Goal: Task Accomplishment & Management: Use online tool/utility

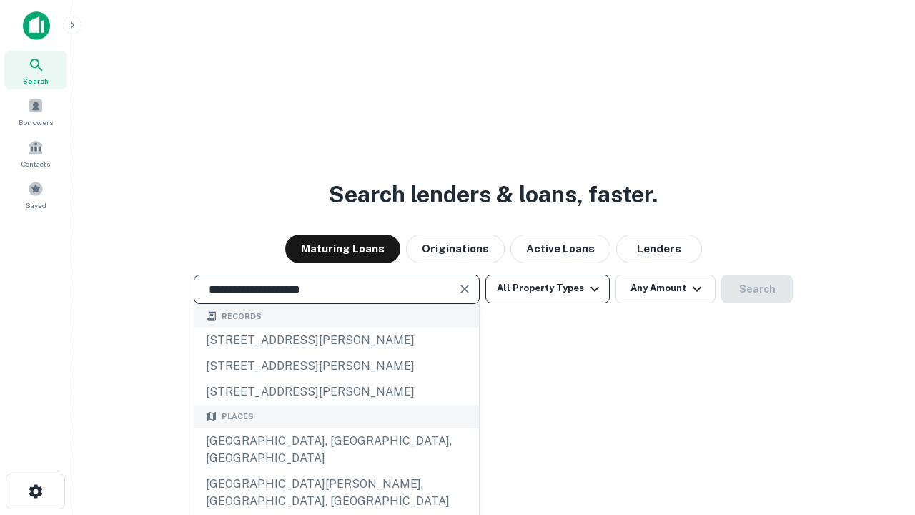
click at [336, 471] on div "[GEOGRAPHIC_DATA], [GEOGRAPHIC_DATA], [GEOGRAPHIC_DATA]" at bounding box center [336, 449] width 285 height 43
click at [548, 288] on button "All Property Types" at bounding box center [547, 289] width 124 height 29
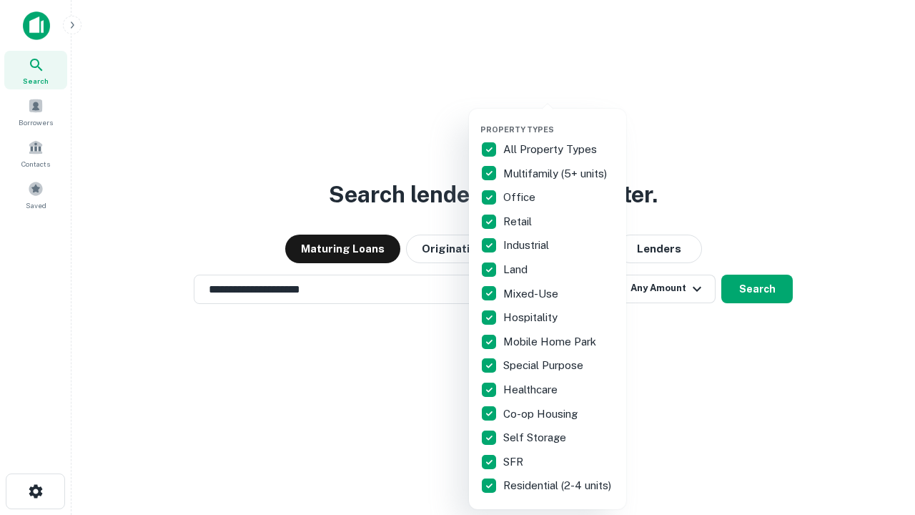
type input "**********"
click at [559, 120] on button "button" at bounding box center [558, 120] width 157 height 1
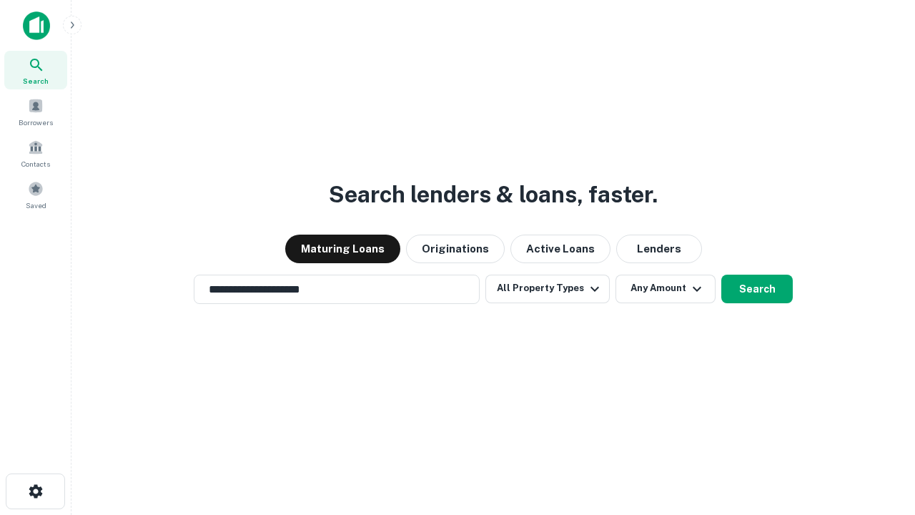
scroll to position [22, 0]
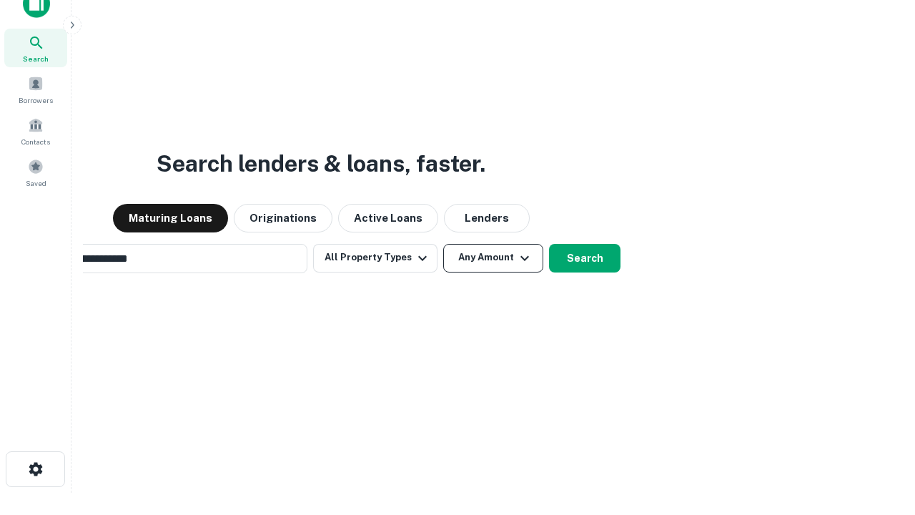
click at [443, 244] on button "Any Amount" at bounding box center [493, 258] width 100 height 29
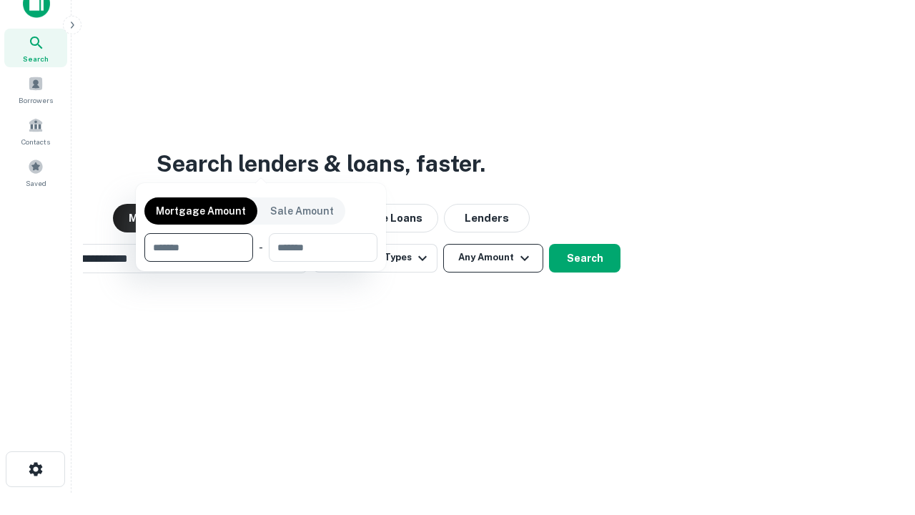
scroll to position [23, 0]
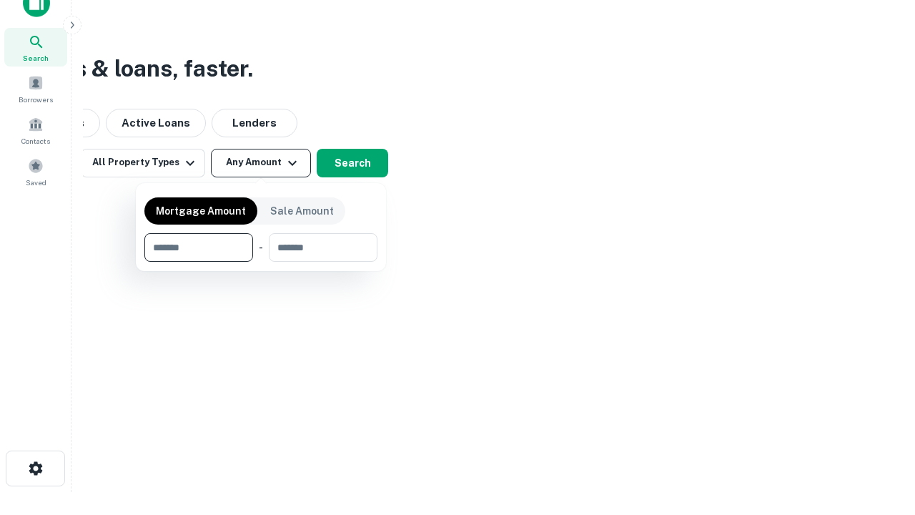
type input "*******"
click at [261, 262] on button "button" at bounding box center [260, 262] width 233 height 1
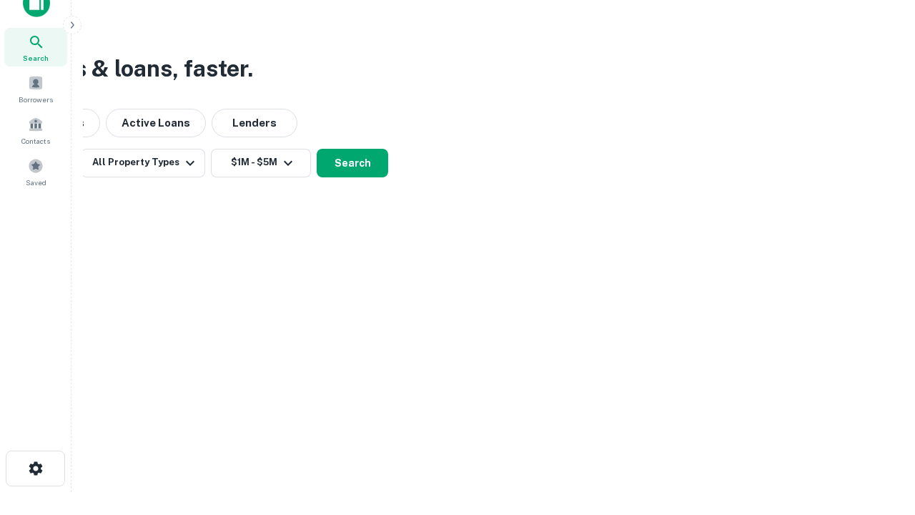
scroll to position [22, 0]
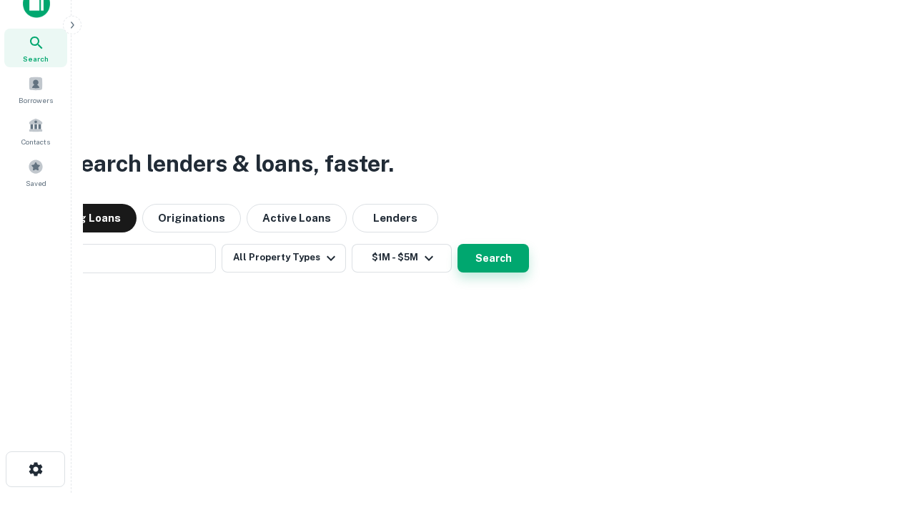
click at [458, 244] on button "Search" at bounding box center [493, 258] width 71 height 29
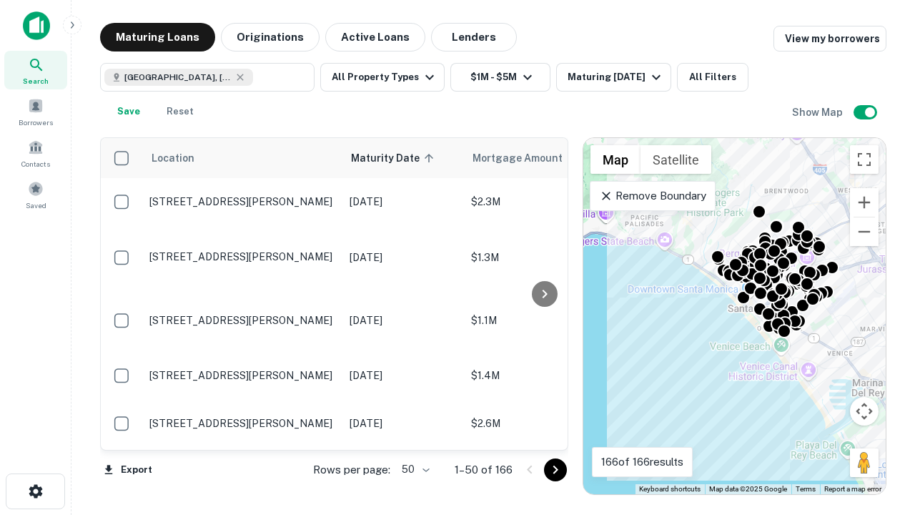
click at [413, 469] on body "Search Borrowers Contacts Saved Maturing Loans Originations Active Loans Lender…" at bounding box center [457, 257] width 915 height 515
click at [414, 433] on li "25" at bounding box center [413, 433] width 41 height 26
